Goal: Information Seeking & Learning: Learn about a topic

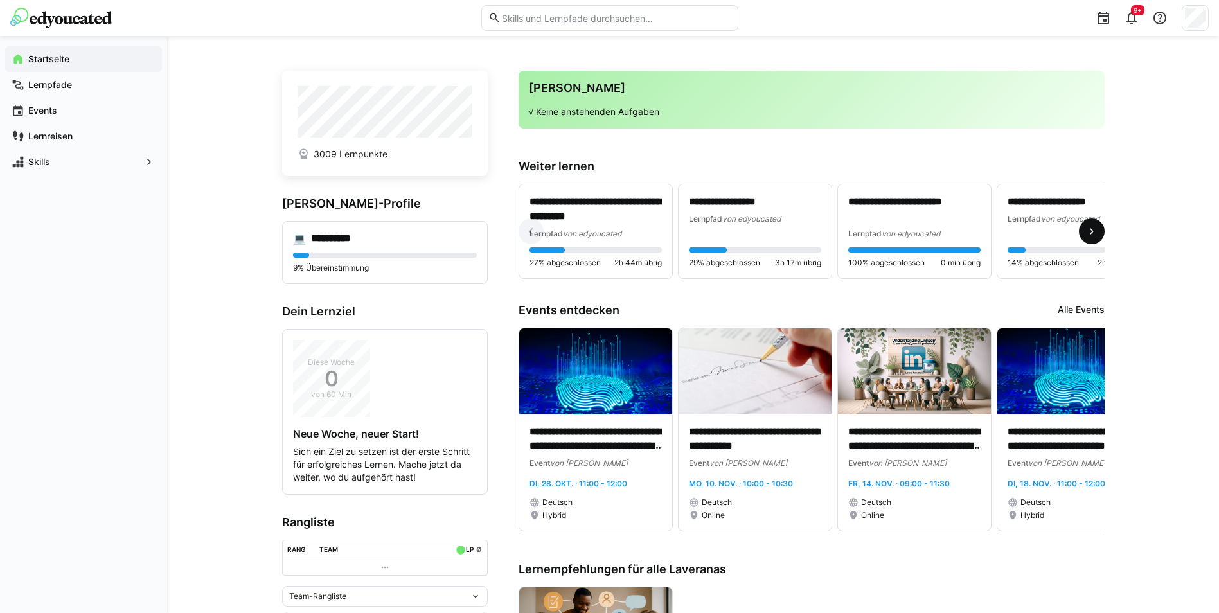
click at [1099, 231] on span at bounding box center [1092, 232] width 26 height 26
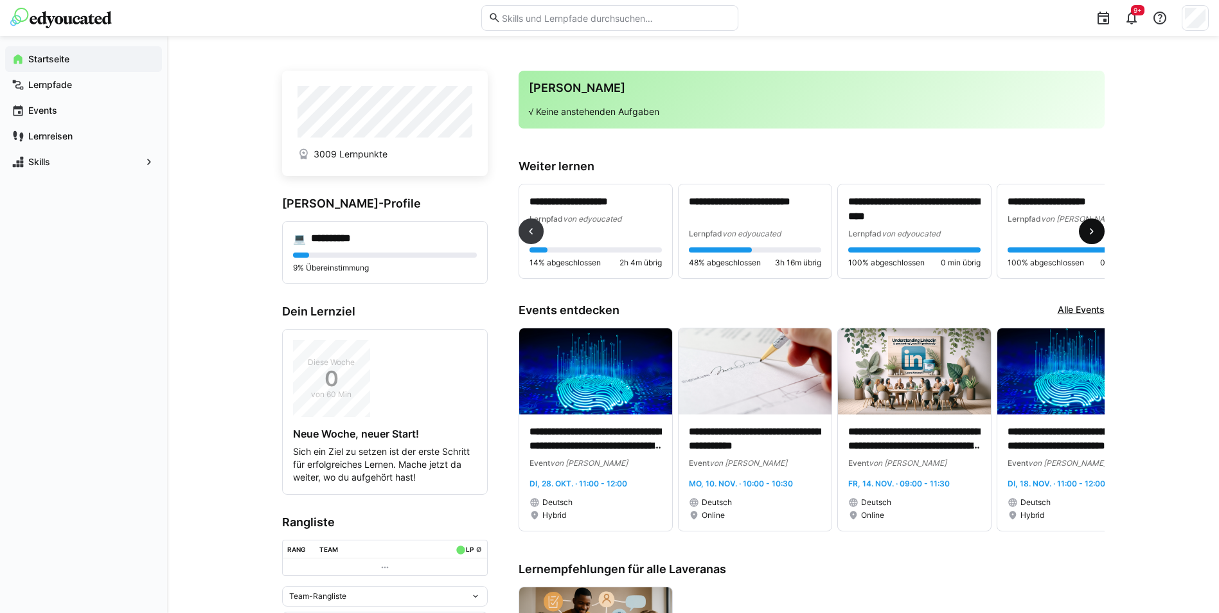
click at [1099, 231] on span at bounding box center [1092, 232] width 26 height 26
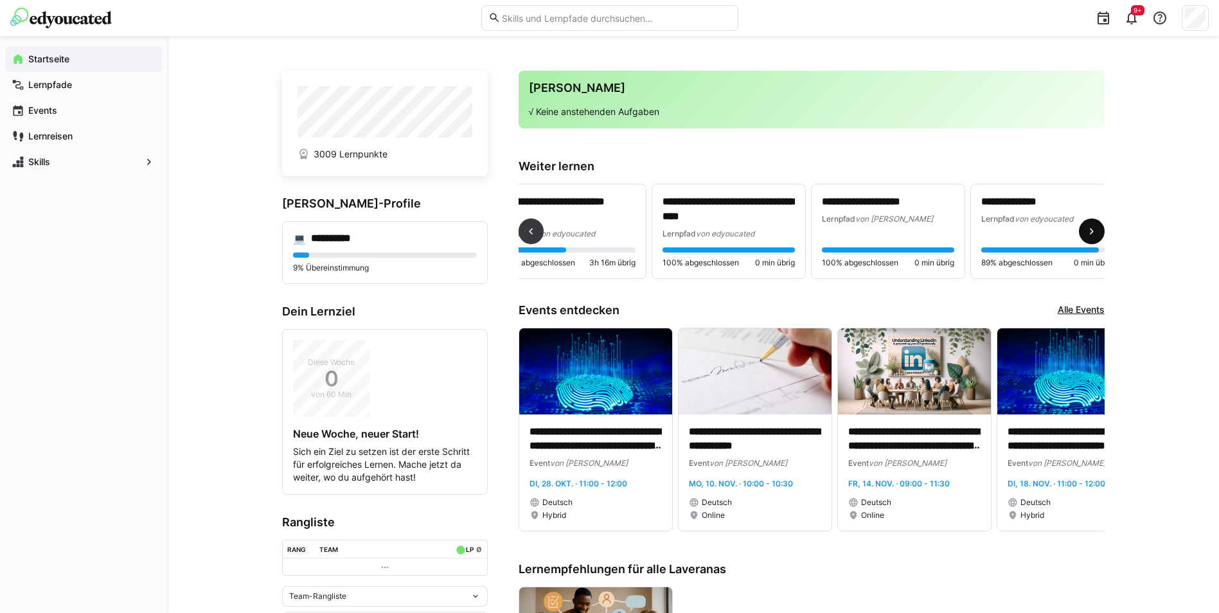
scroll to position [0, 684]
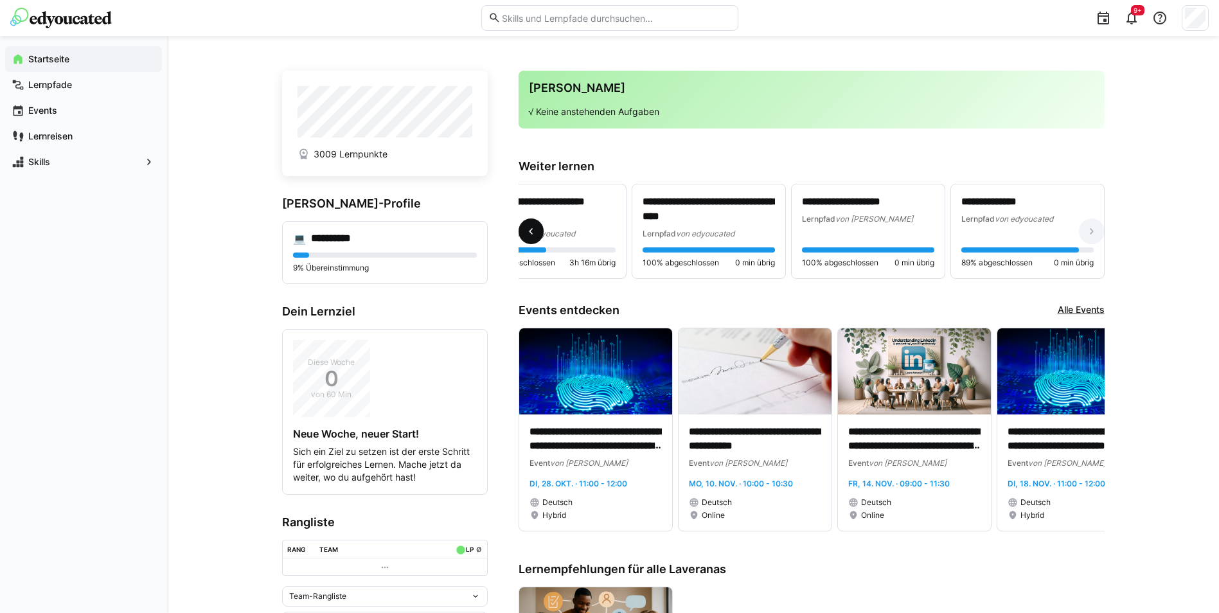
click at [531, 227] on span at bounding box center [532, 232] width 26 height 26
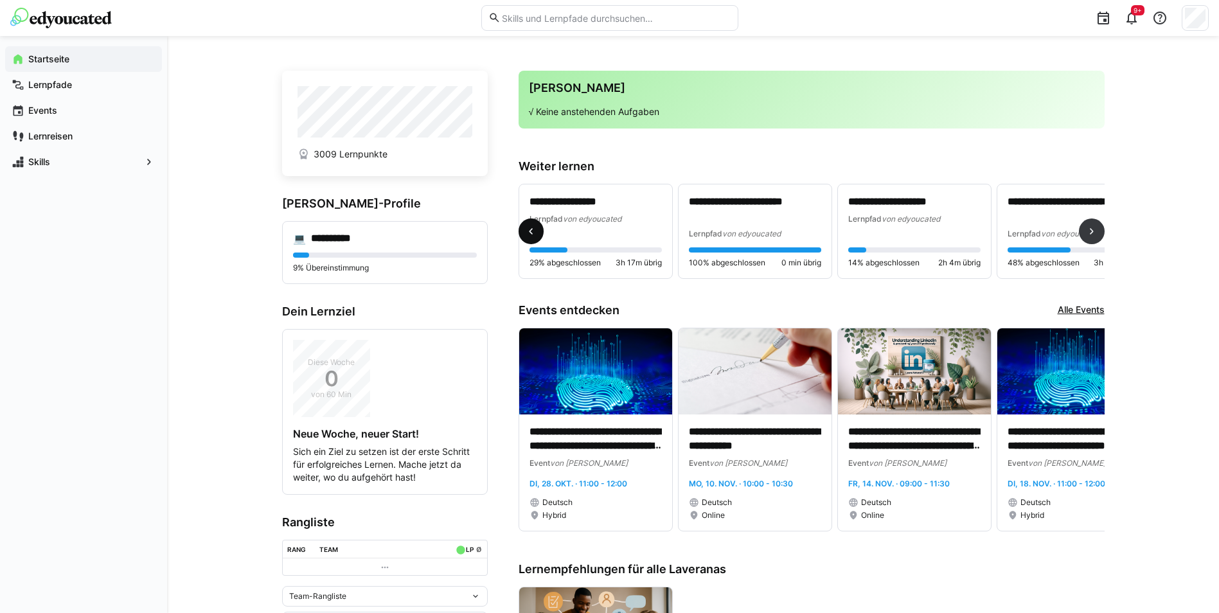
click at [531, 227] on span at bounding box center [532, 232] width 26 height 26
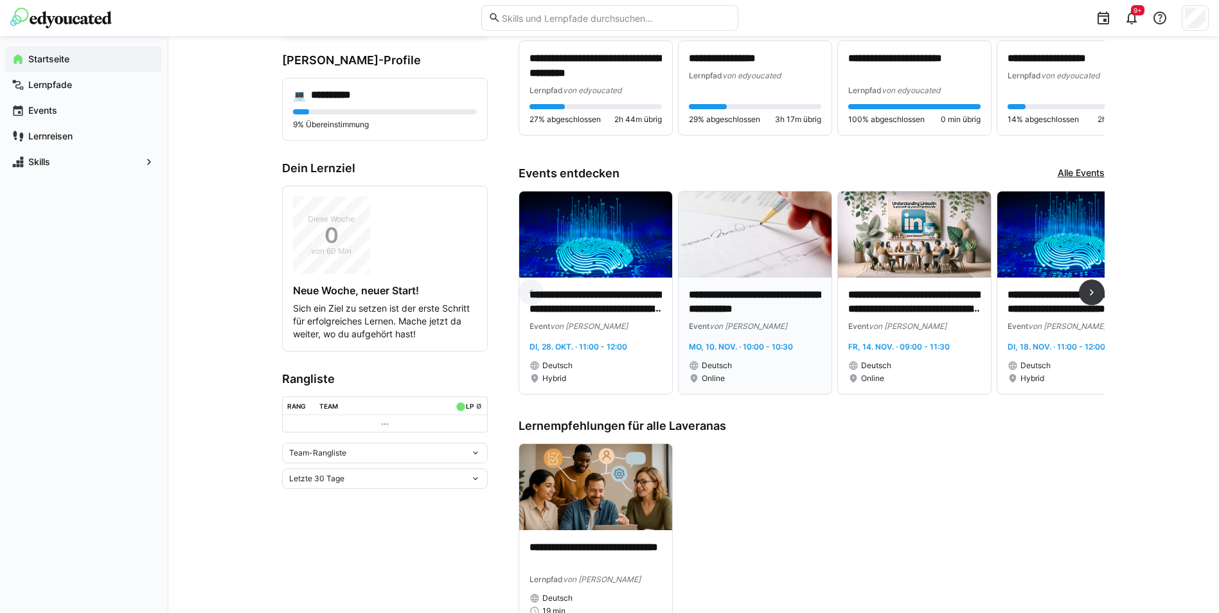
scroll to position [193, 0]
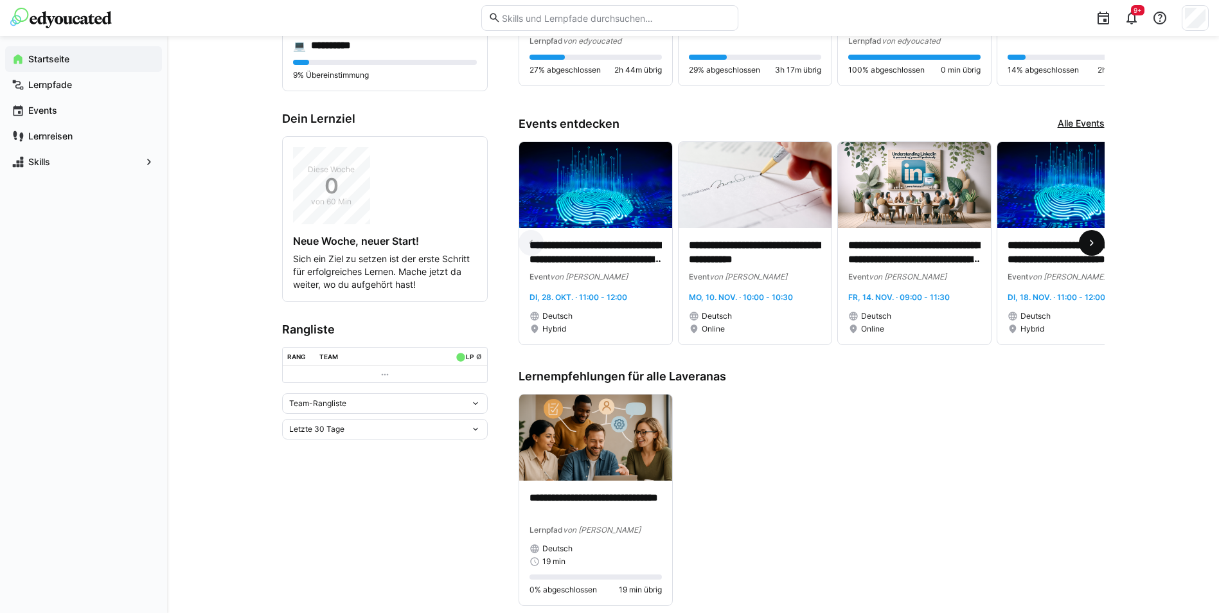
click at [1098, 249] on eds-icon at bounding box center [1092, 243] width 13 height 13
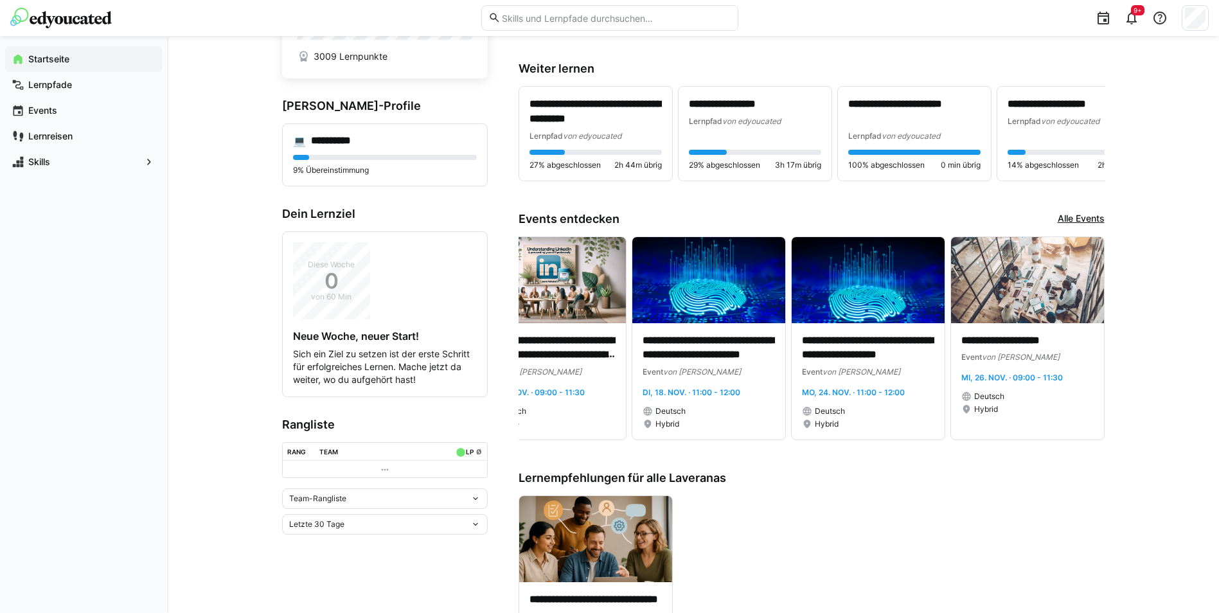
scroll to position [0, 0]
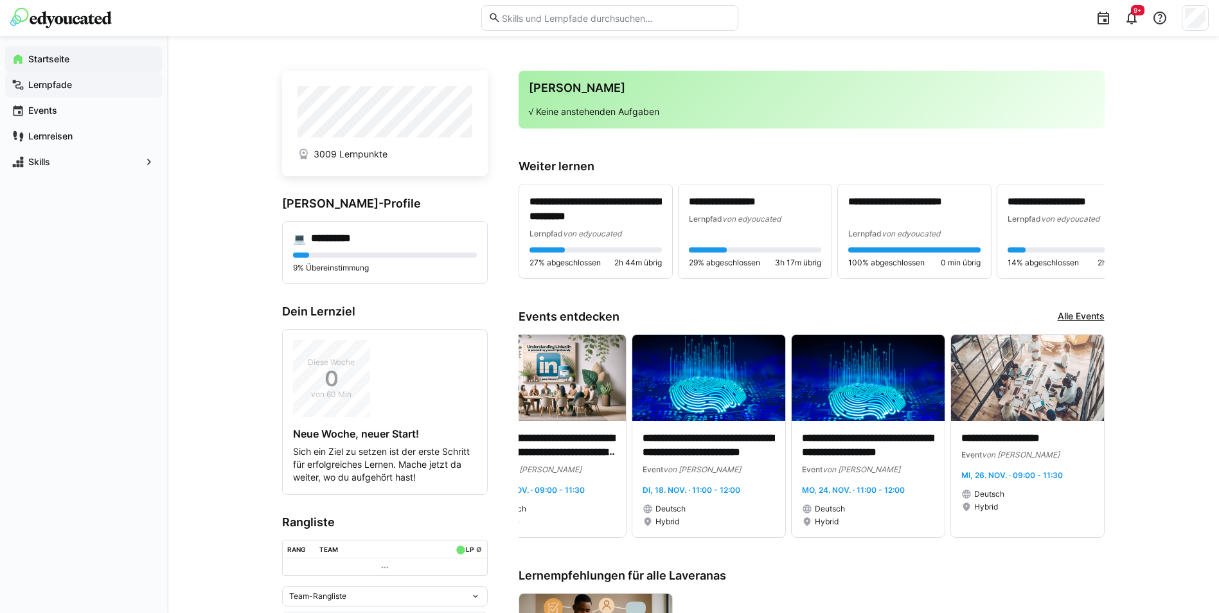
click at [0, 0] on app-navigation-label "Lernpfade" at bounding box center [0, 0] width 0 height 0
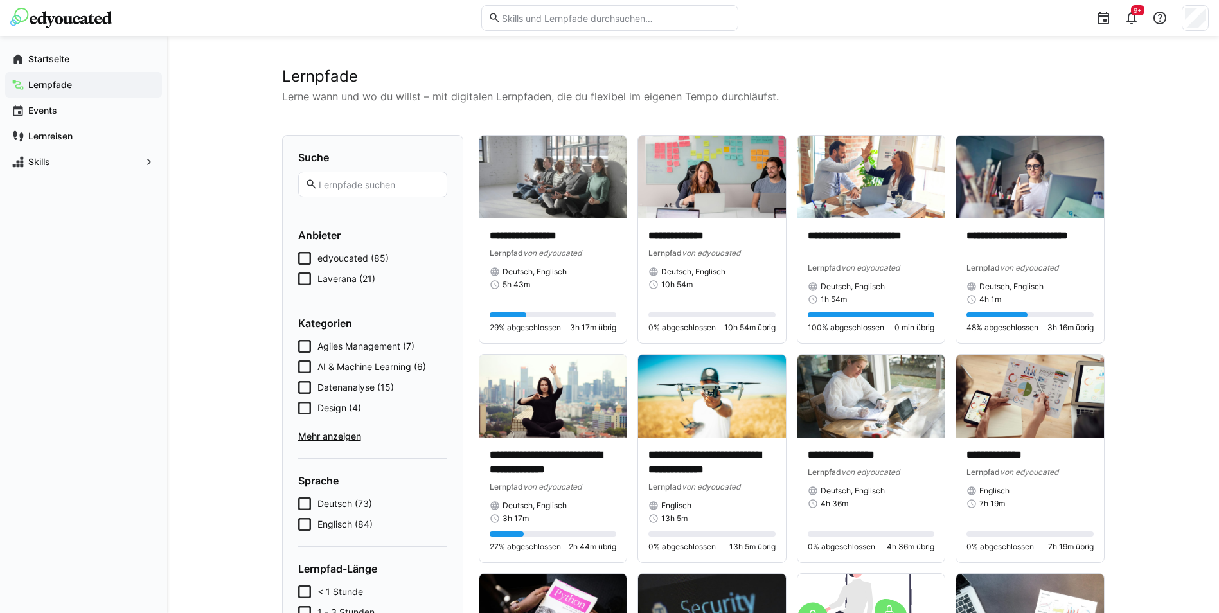
click at [339, 274] on span "Laverana (21)" at bounding box center [347, 279] width 58 height 13
